Goal: Transaction & Acquisition: Purchase product/service

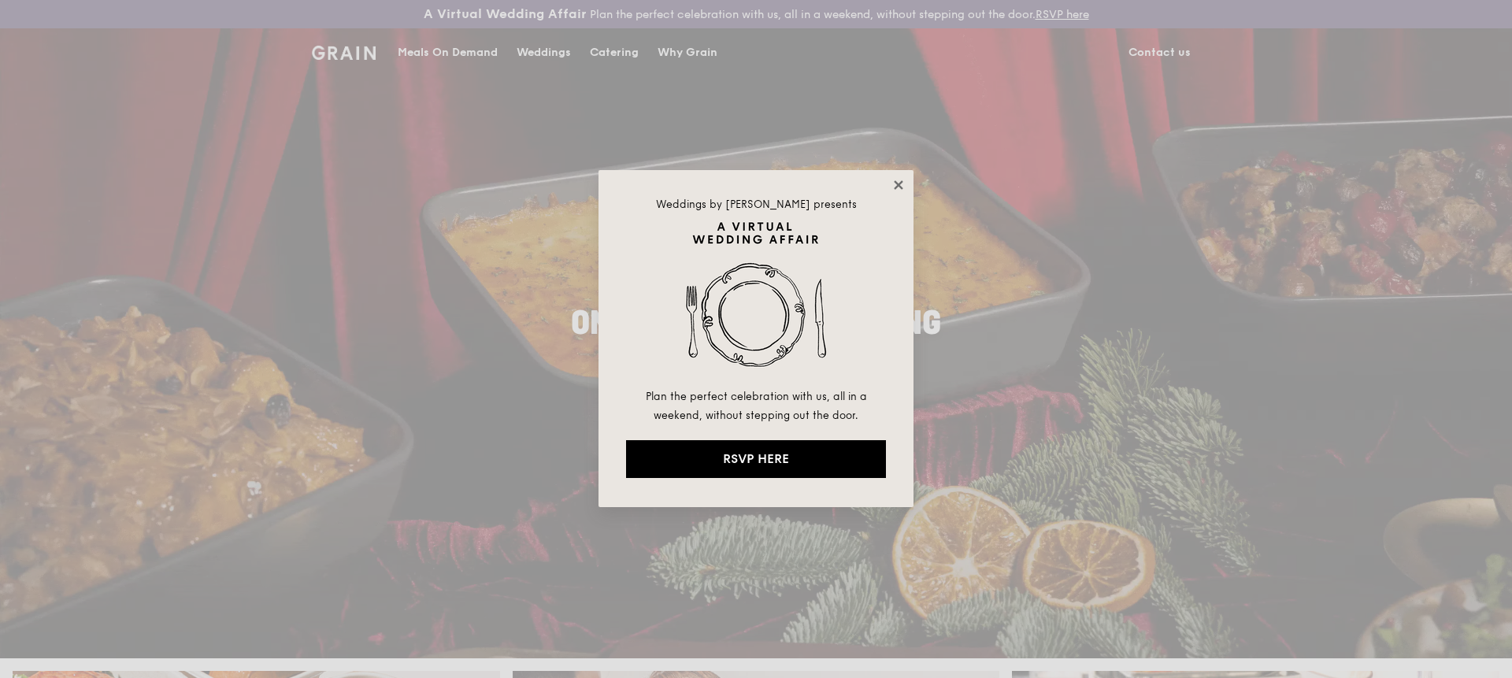
click at [899, 188] on icon at bounding box center [898, 185] width 14 height 14
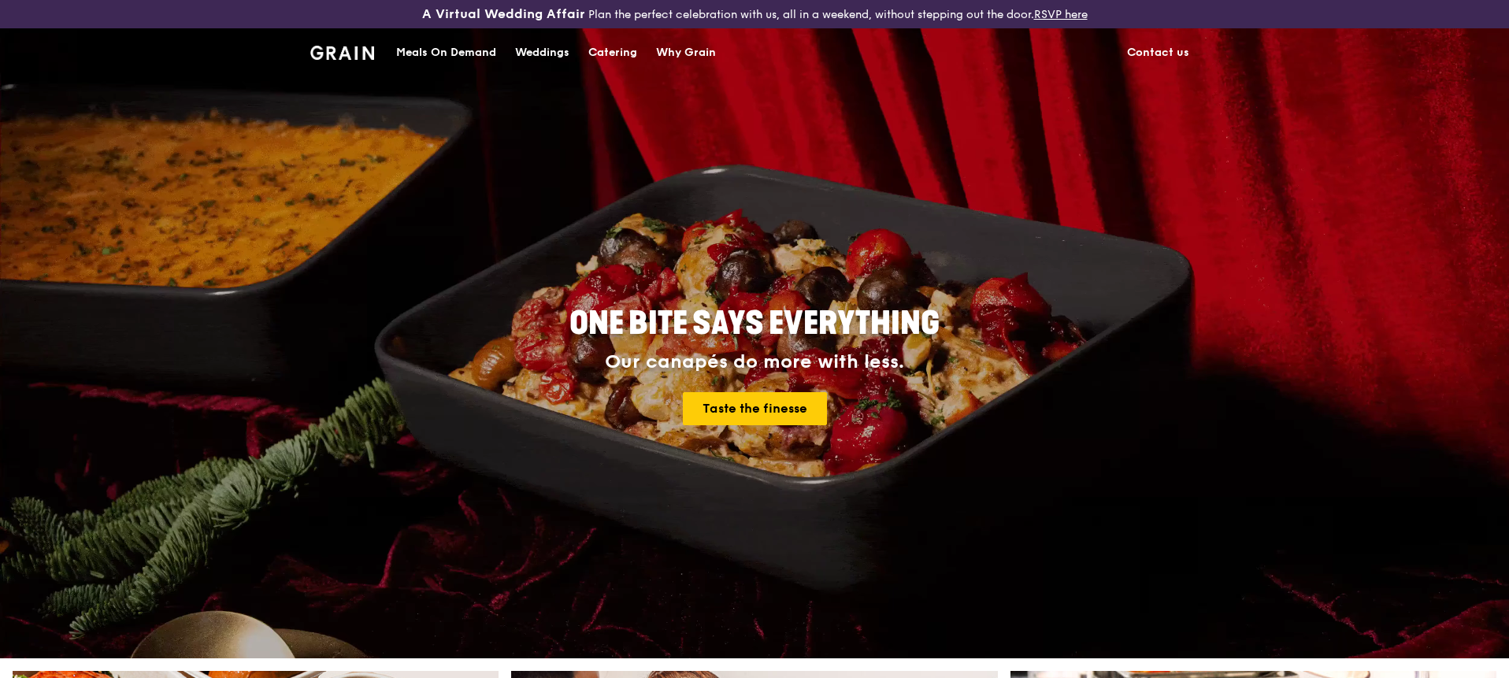
click at [472, 56] on div "Meals On Demand" at bounding box center [446, 52] width 100 height 47
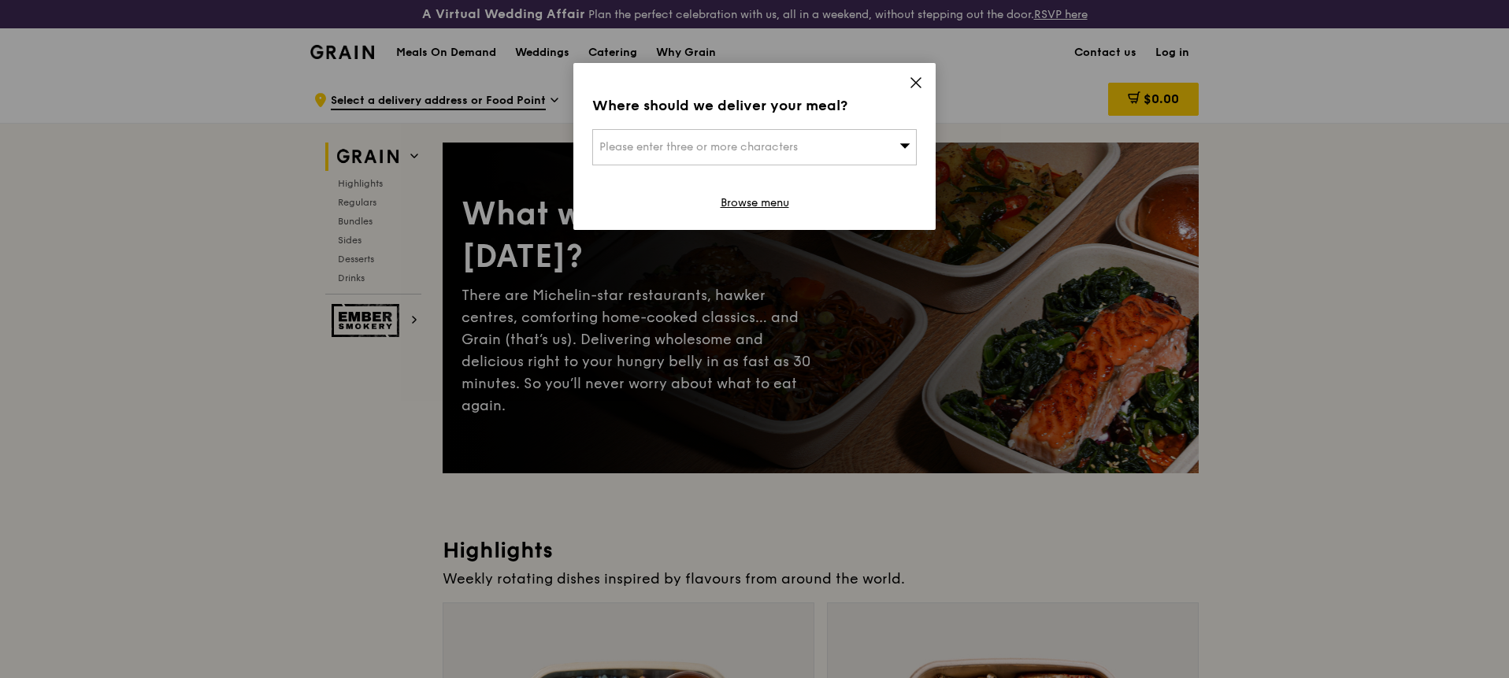
click at [902, 154] on span at bounding box center [904, 147] width 11 height 16
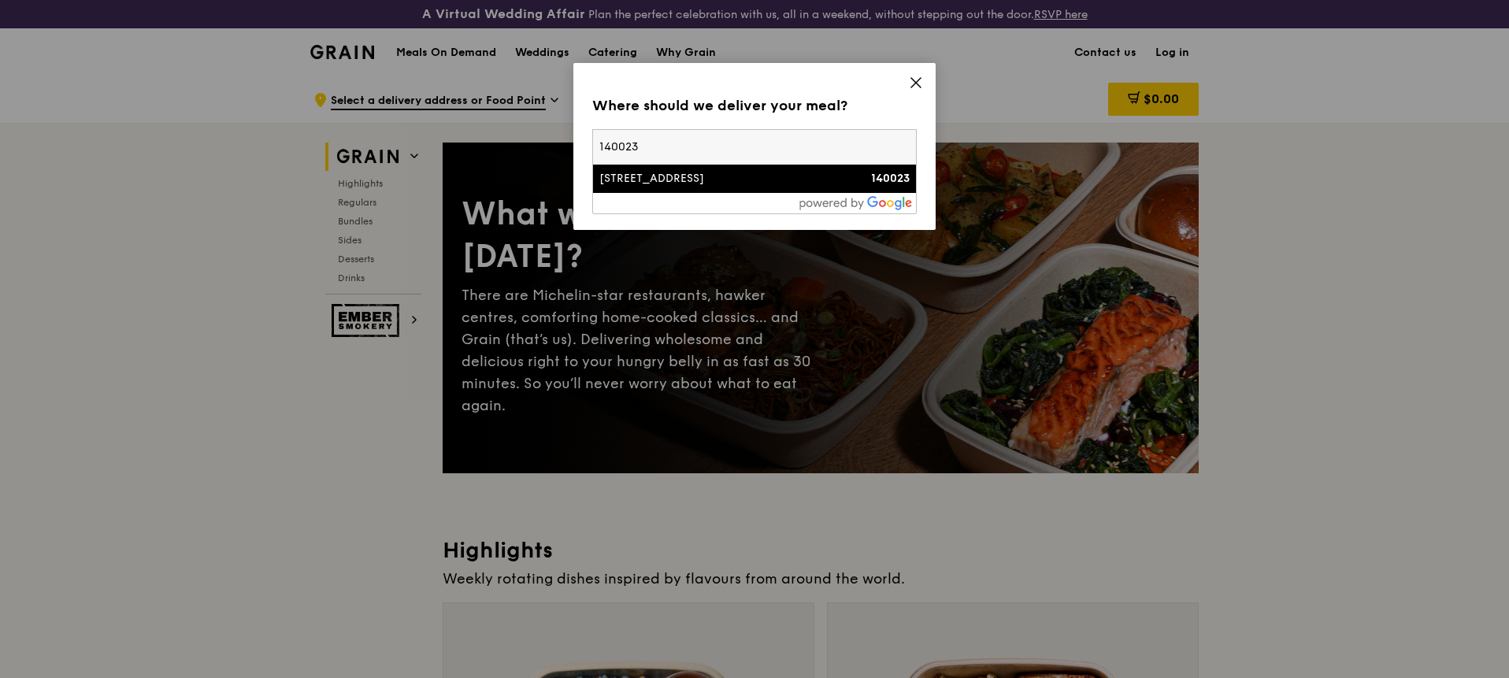
type input "140023"
click at [790, 165] on li "[STREET_ADDRESS] 140023" at bounding box center [754, 179] width 323 height 28
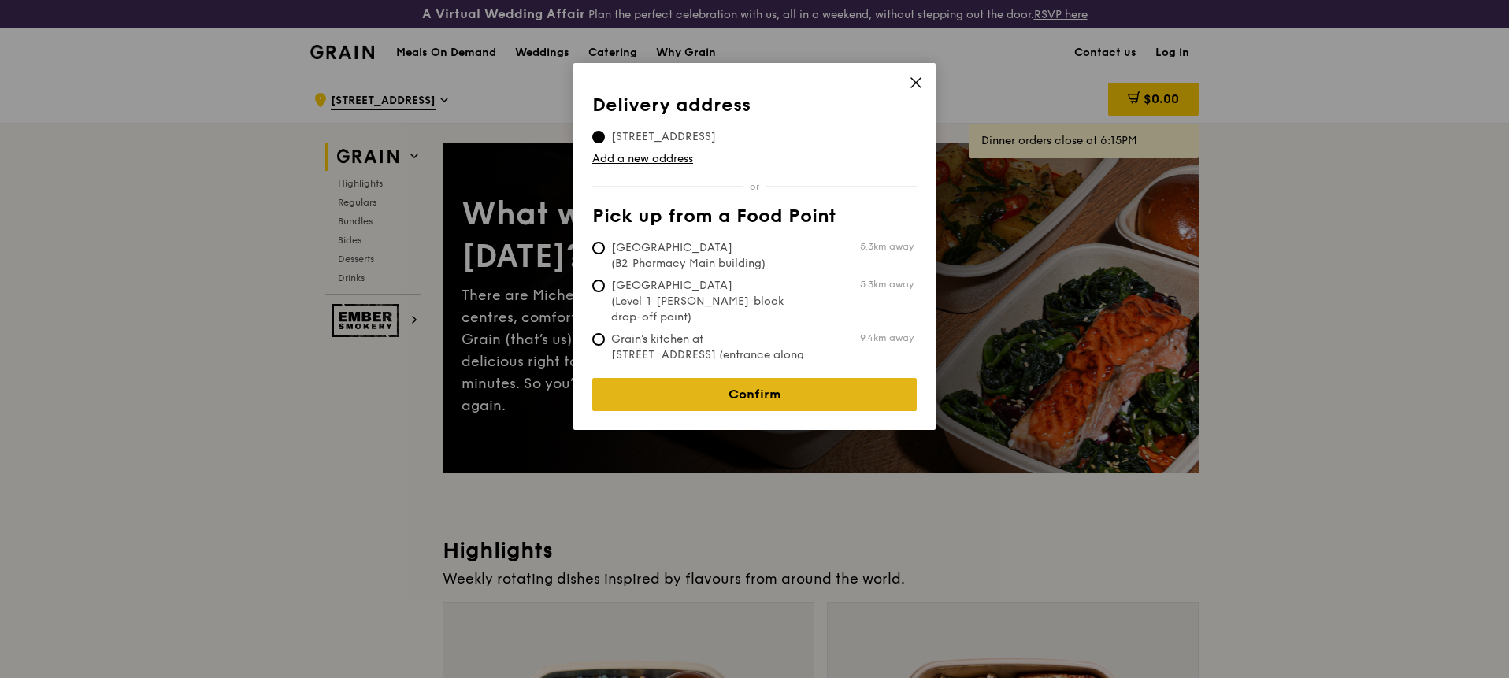
click at [686, 389] on link "Confirm" at bounding box center [754, 394] width 324 height 33
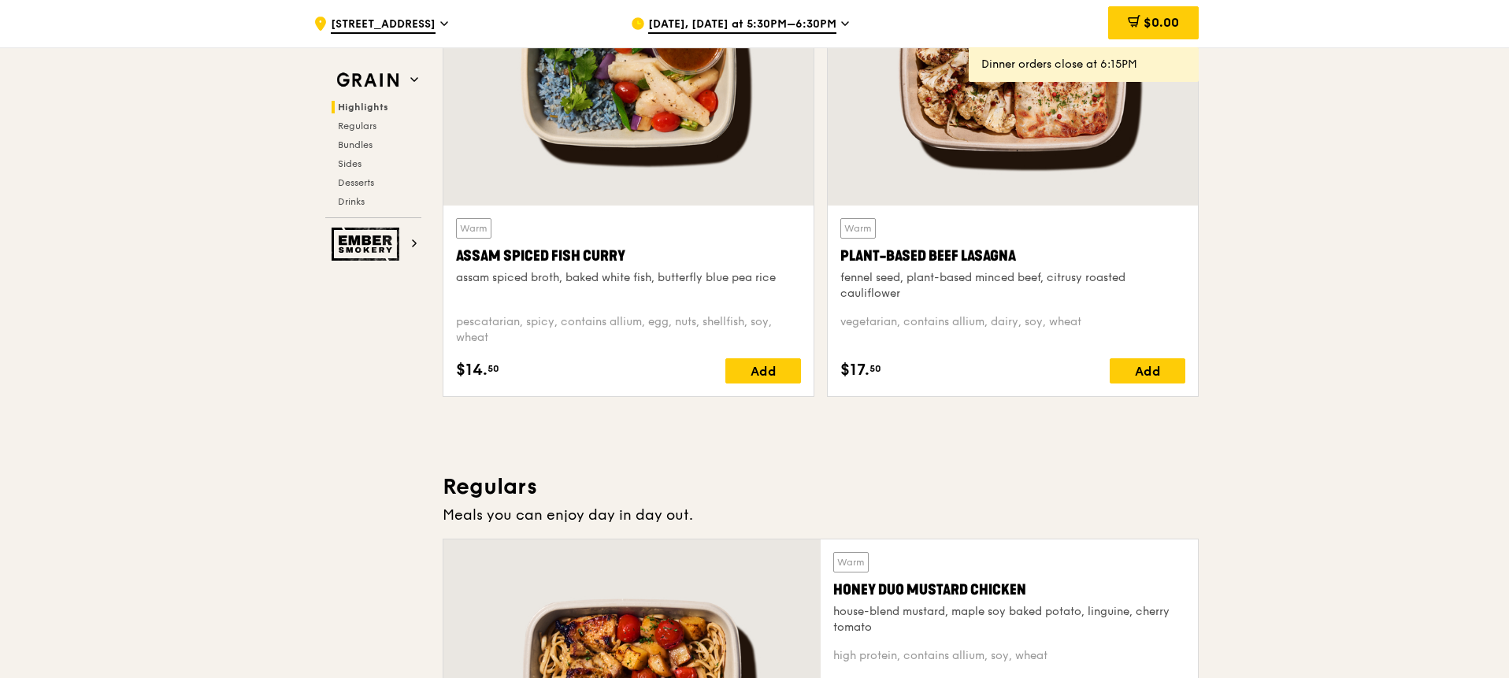
scroll to position [813, 0]
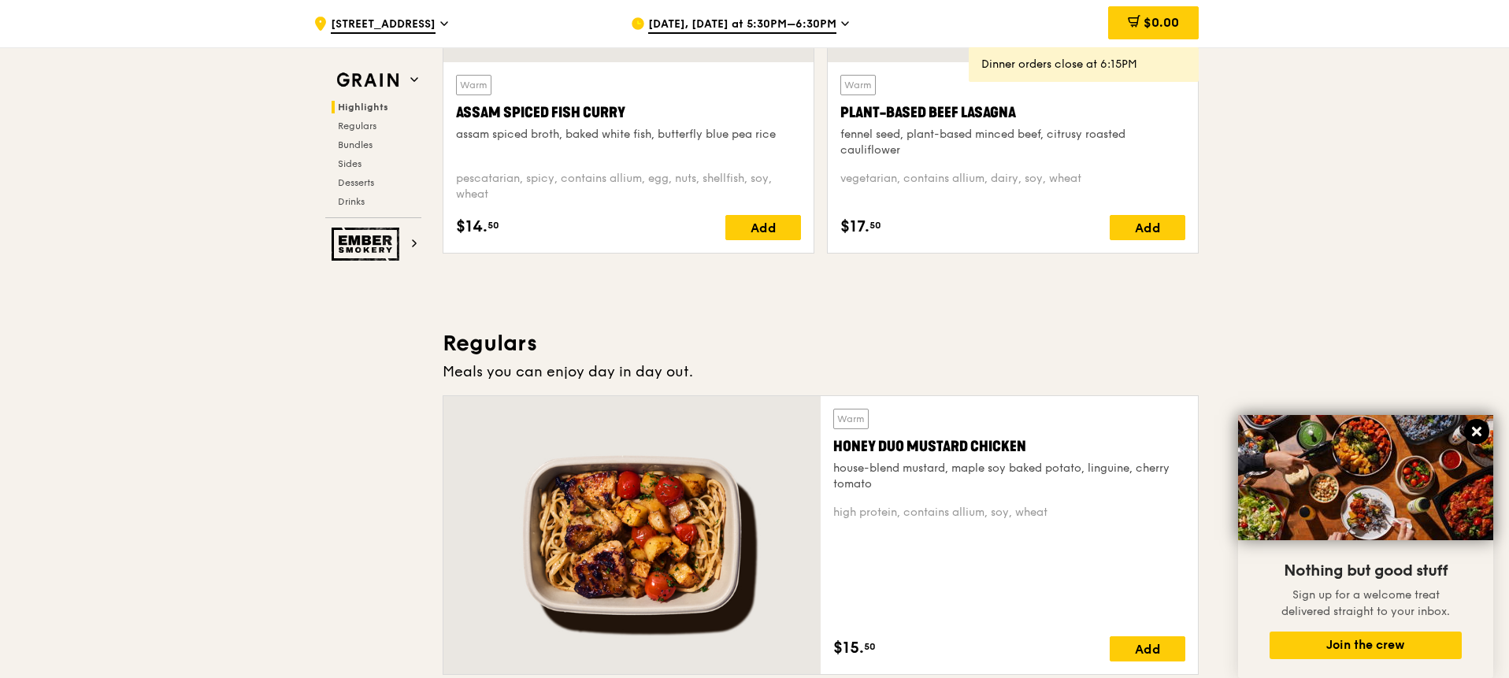
click at [1483, 434] on icon at bounding box center [1476, 431] width 14 height 14
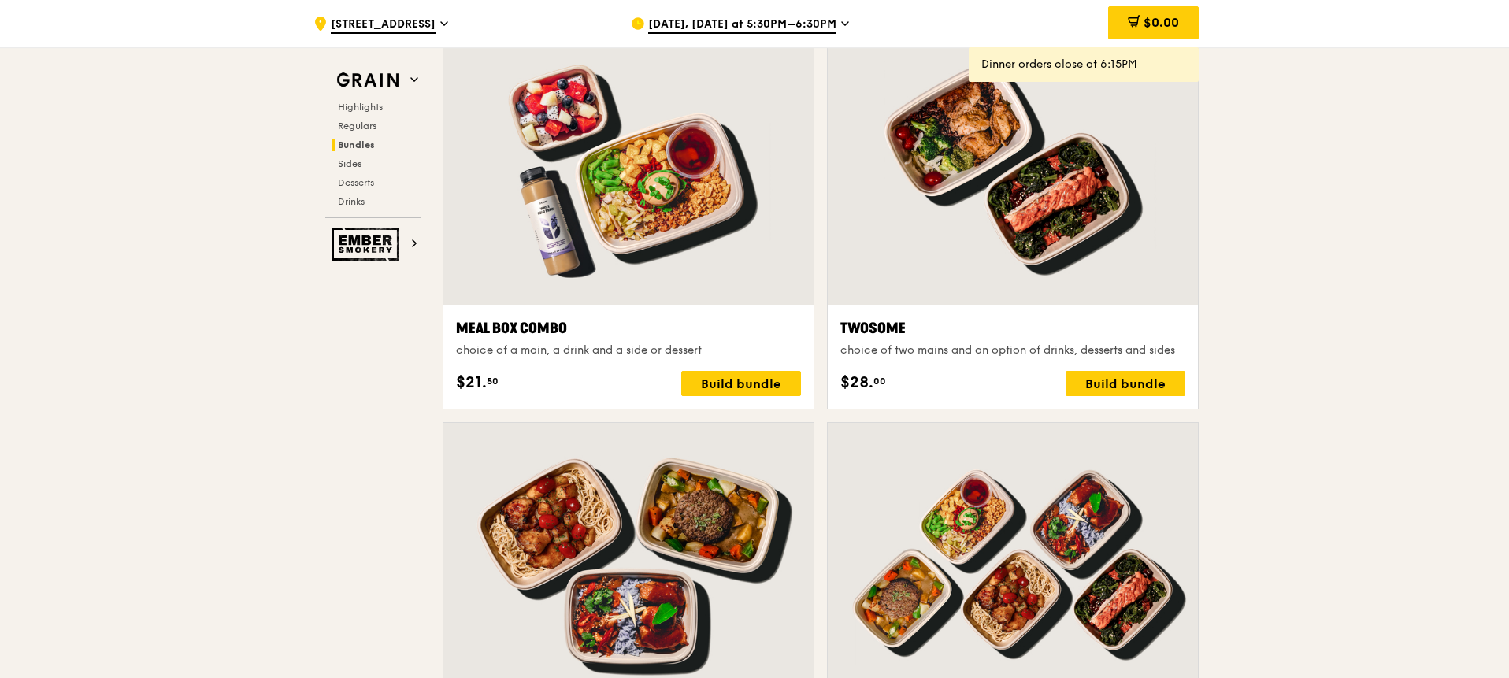
scroll to position [2445, 0]
